Goal: Task Accomplishment & Management: Manage account settings

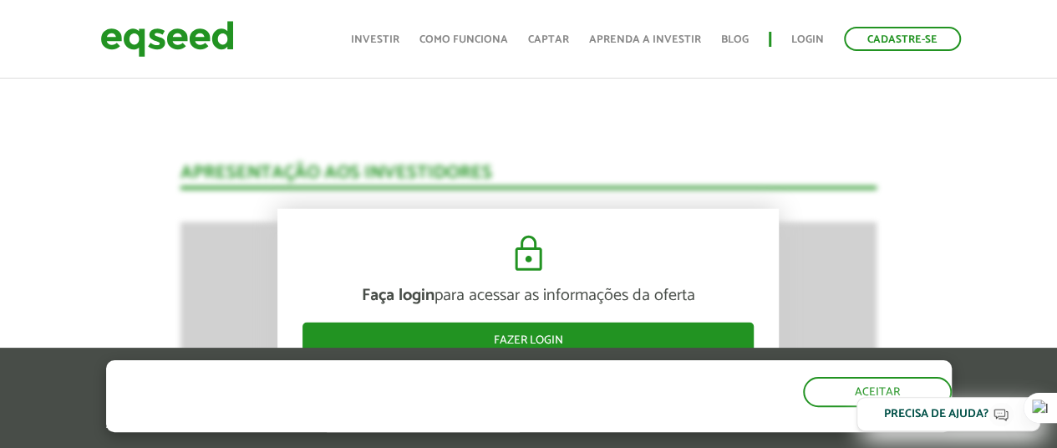
scroll to position [2164, 0]
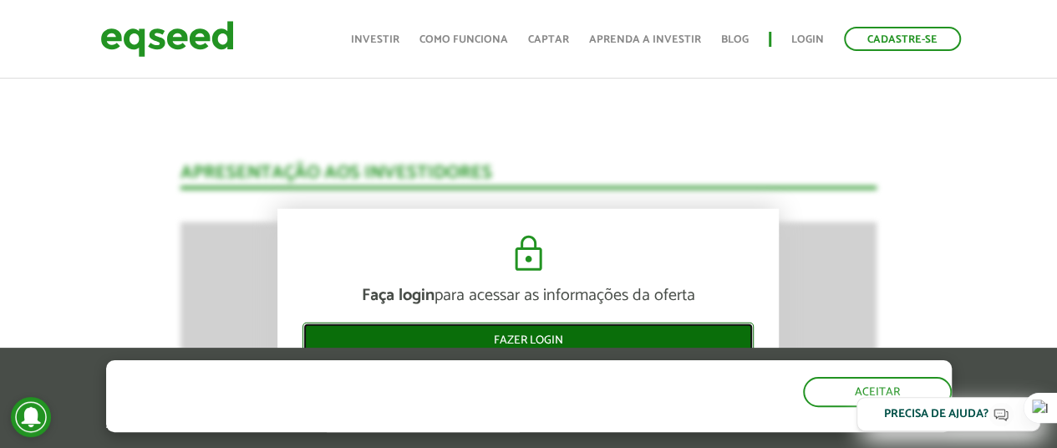
click at [555, 333] on link "Fazer login" at bounding box center [528, 340] width 451 height 35
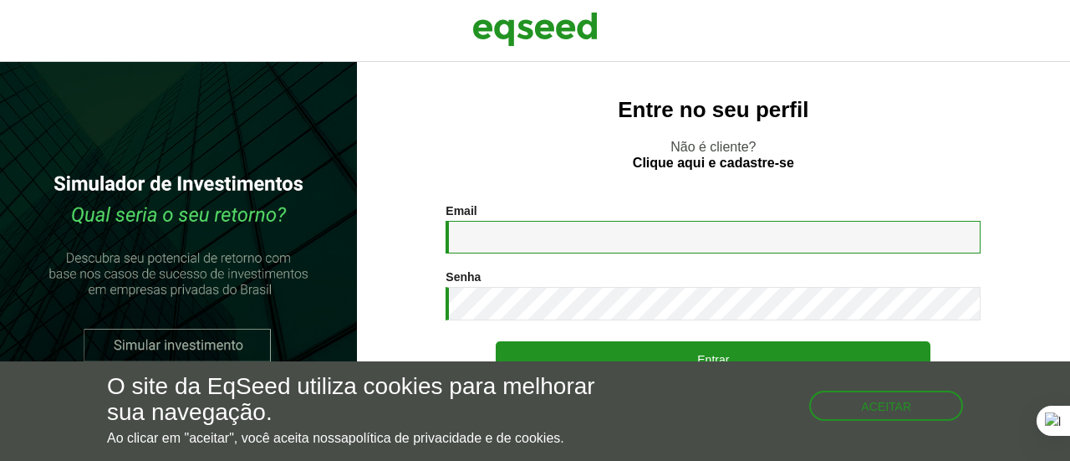
drag, startPoint x: 0, startPoint y: 0, endPoint x: 639, endPoint y: 238, distance: 681.6
click at [639, 238] on input "Email *" at bounding box center [713, 237] width 535 height 33
